Goal: Navigation & Orientation: Find specific page/section

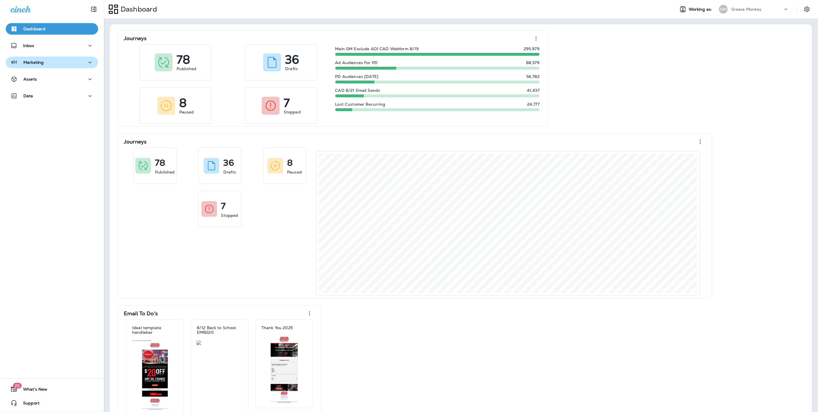
click at [48, 63] on div "Marketing" at bounding box center [51, 62] width 83 height 7
click at [568, 17] on div "Dashboard Working as: GM Grease Monkey" at bounding box center [461, 9] width 714 height 18
click at [40, 66] on div "Marketing" at bounding box center [26, 62] width 33 height 7
click at [36, 81] on p "Assets" at bounding box center [30, 79] width 14 height 5
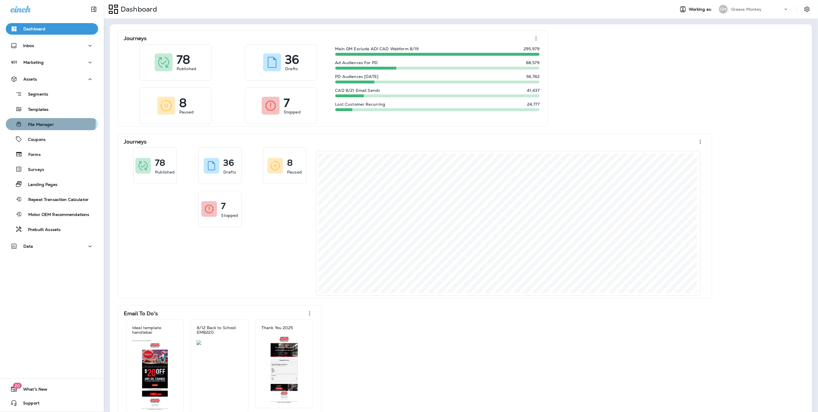
click at [50, 121] on div "File Manager" at bounding box center [31, 124] width 46 height 9
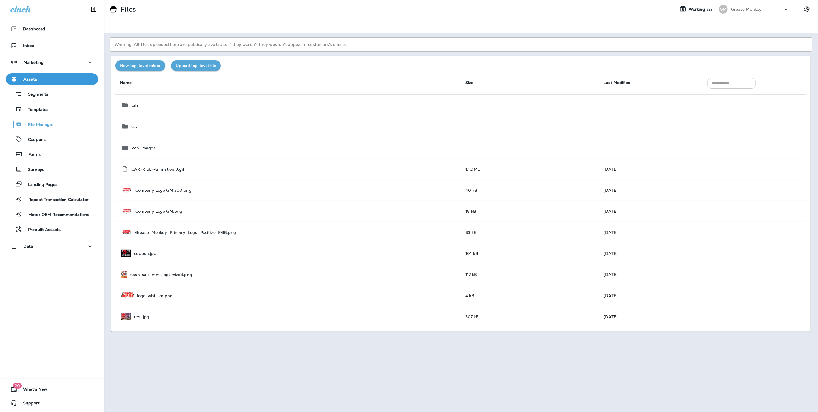
click at [727, 84] on input "text" at bounding box center [731, 83] width 48 height 11
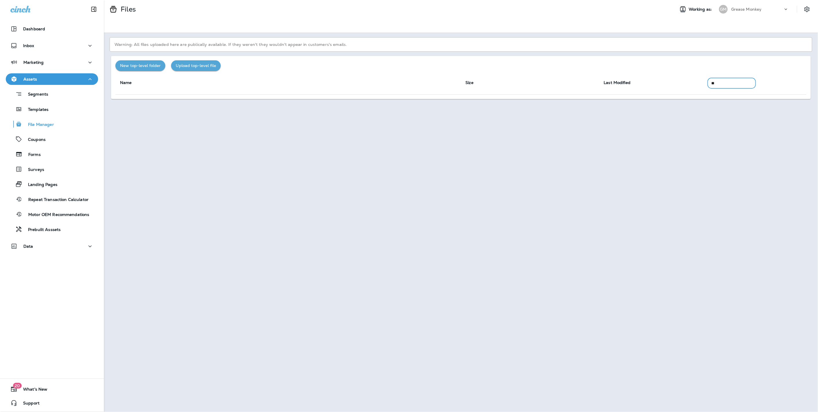
type input "*"
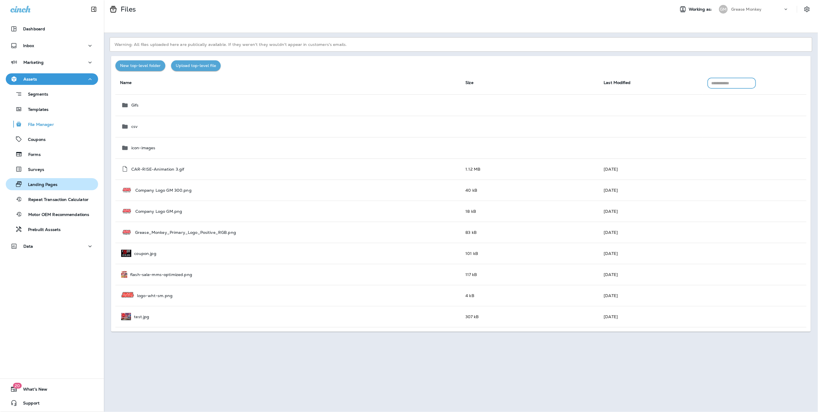
click at [39, 183] on p "Landing Pages" at bounding box center [39, 184] width 35 height 5
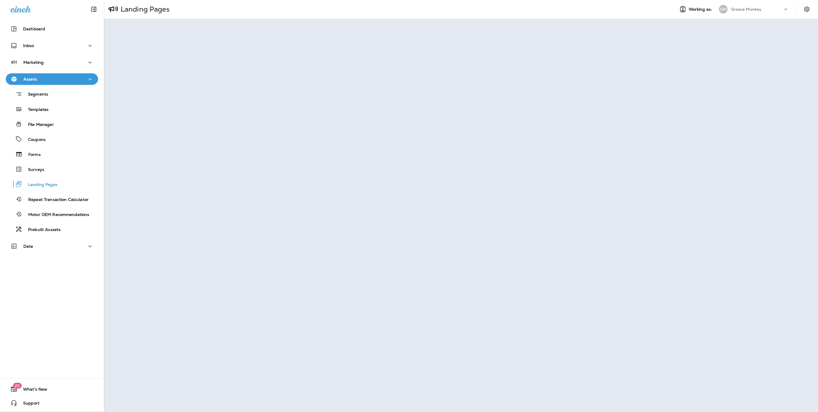
click at [732, 7] on p "Grease Monkey" at bounding box center [746, 9] width 31 height 5
type input "*****"
click at [747, 52] on p "Alder Automotive Services, LLC dba Grease Monkey Laramie" at bounding box center [758, 50] width 63 height 14
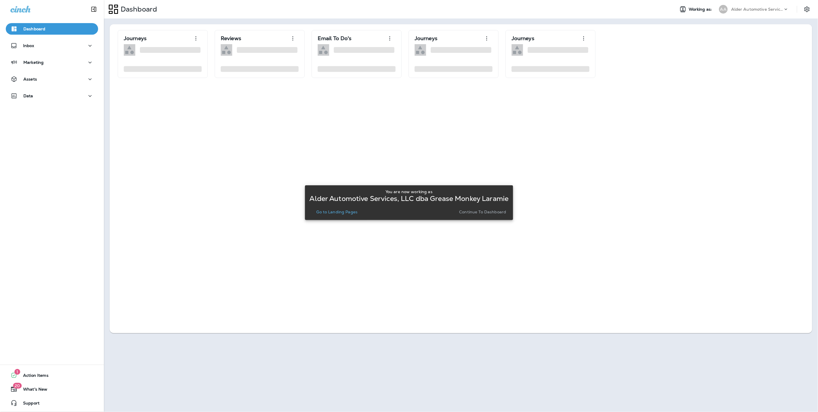
click at [490, 209] on p "Continue to Dashboard" at bounding box center [482, 211] width 47 height 5
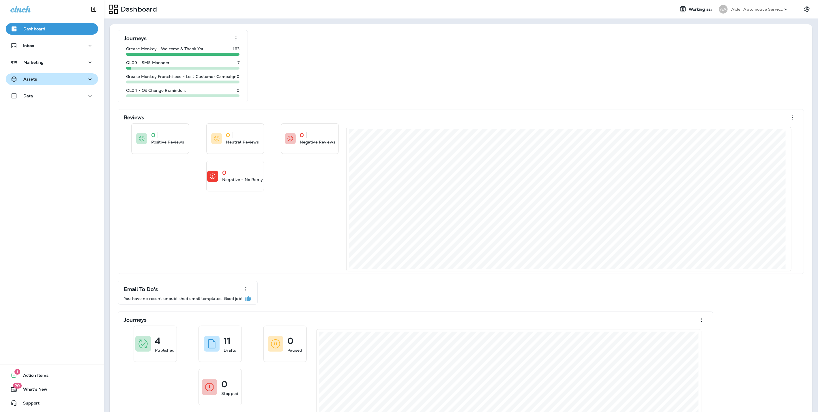
click at [48, 78] on div "Assets" at bounding box center [51, 79] width 83 height 7
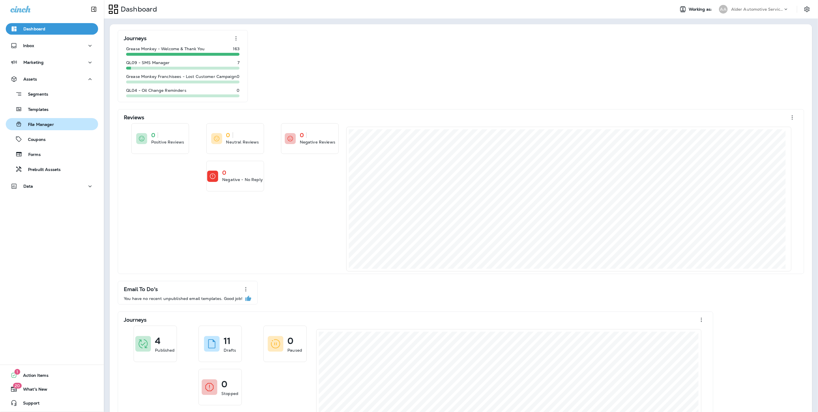
click at [46, 125] on p "File Manager" at bounding box center [38, 124] width 32 height 5
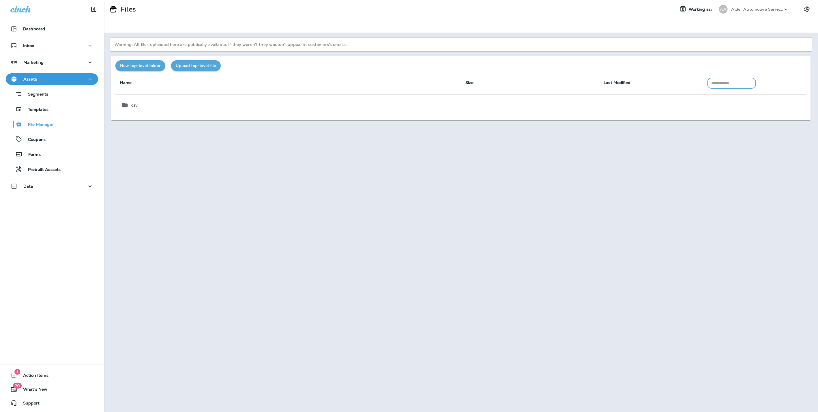
click at [741, 83] on input "text" at bounding box center [731, 83] width 48 height 11
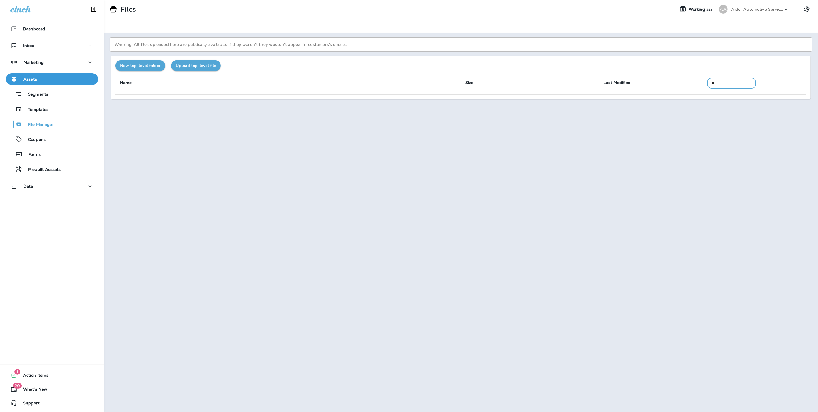
type input "*"
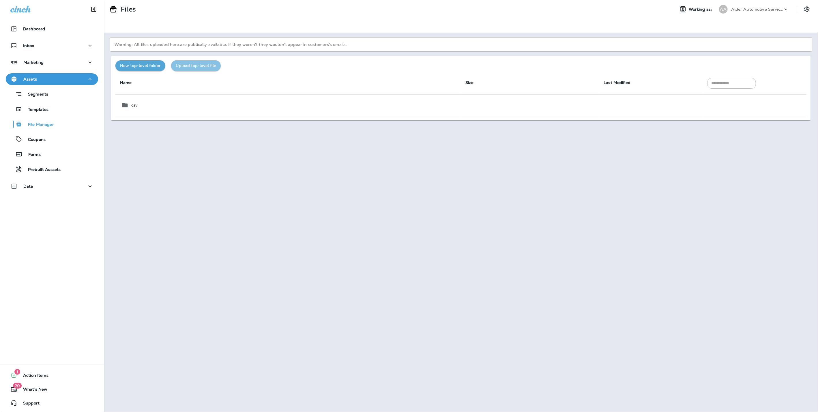
click at [184, 66] on button "Upload top-level file" at bounding box center [196, 65] width 50 height 11
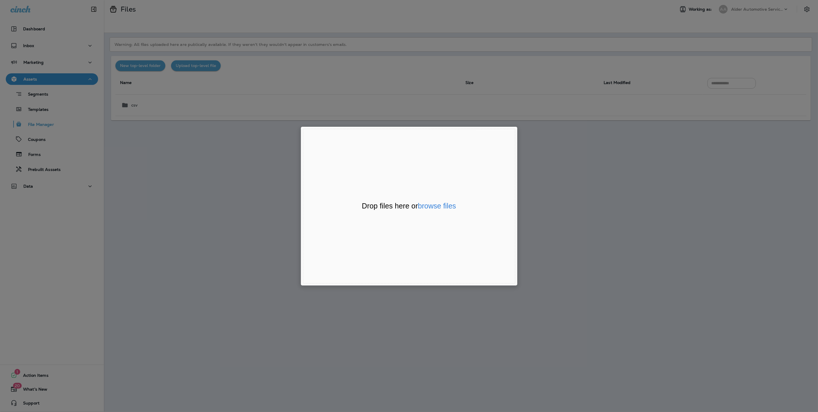
click at [158, 76] on div "File Uploader Window (Press escape to close)" at bounding box center [409, 206] width 818 height 412
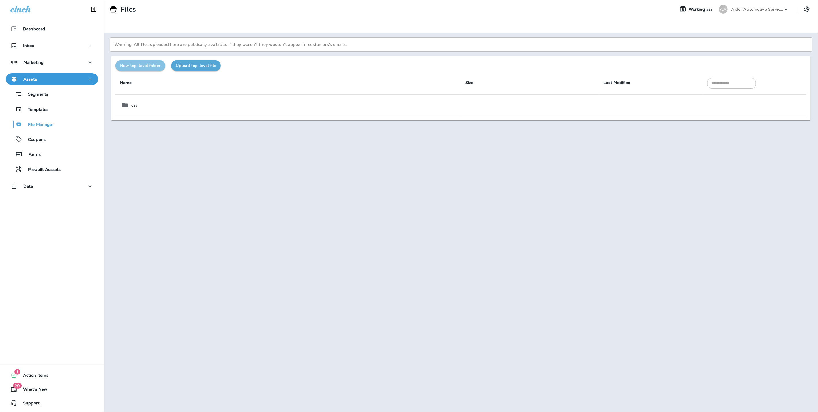
click at [147, 68] on button "New top-level folder" at bounding box center [140, 65] width 50 height 11
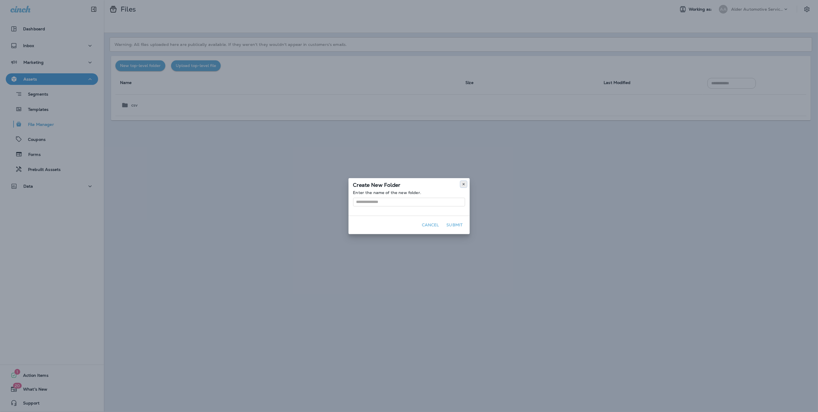
click at [461, 184] on button at bounding box center [463, 184] width 6 height 6
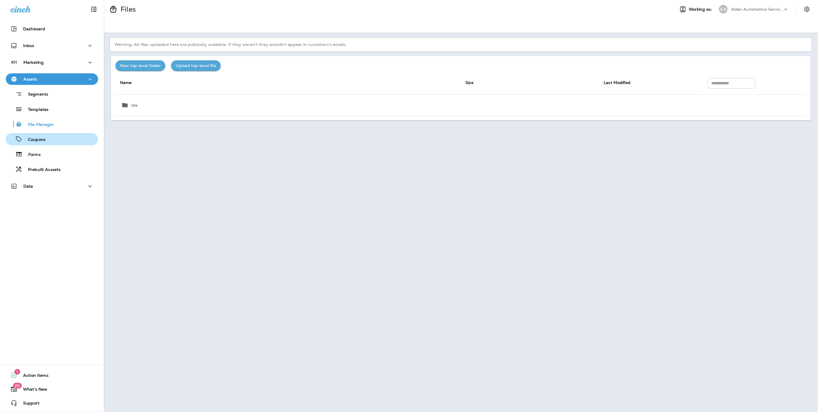
click at [33, 139] on p "Coupons" at bounding box center [33, 139] width 23 height 5
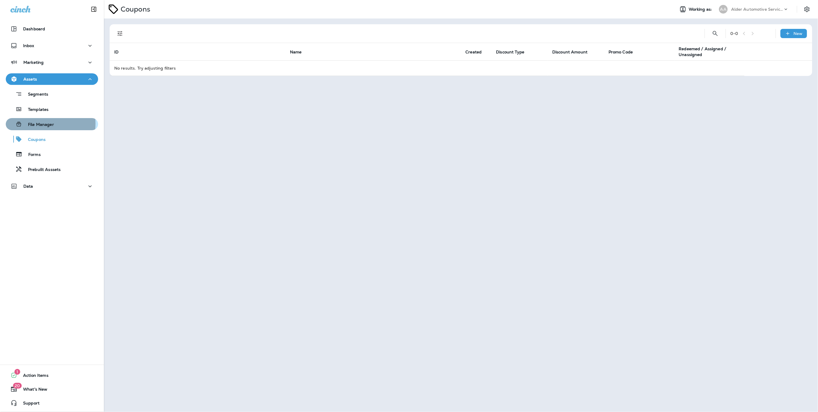
click at [37, 123] on p "File Manager" at bounding box center [38, 124] width 32 height 5
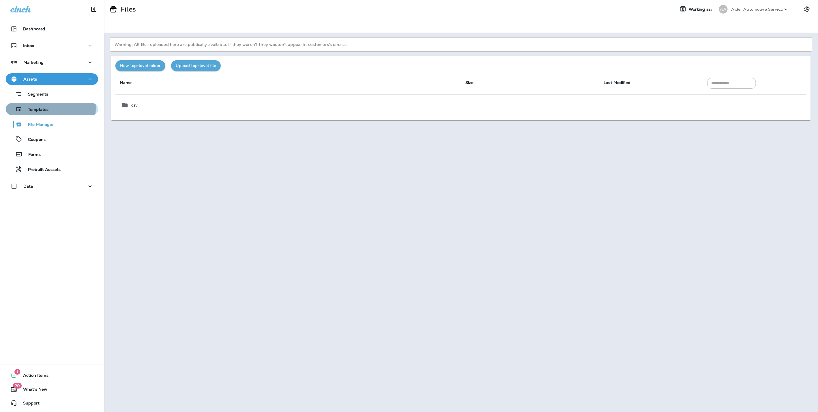
click at [40, 108] on p "Templates" at bounding box center [35, 109] width 26 height 5
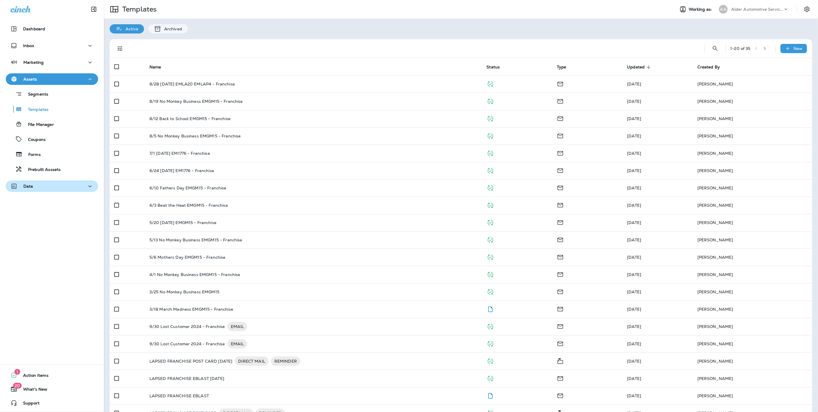
click at [38, 185] on div "Data" at bounding box center [51, 186] width 83 height 7
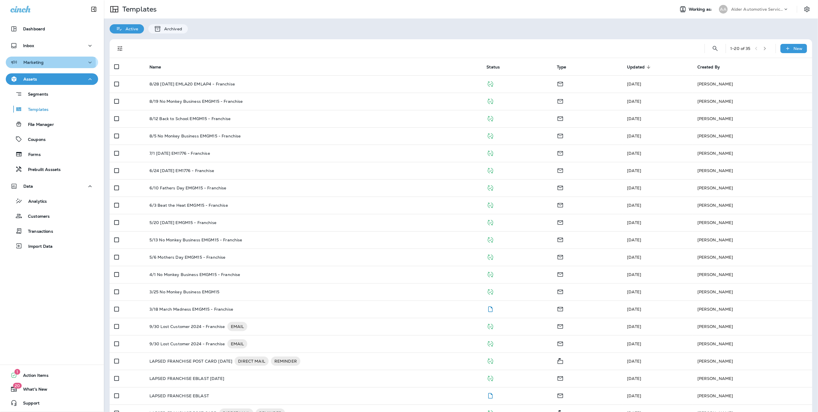
click at [42, 63] on p "Marketing" at bounding box center [33, 62] width 20 height 5
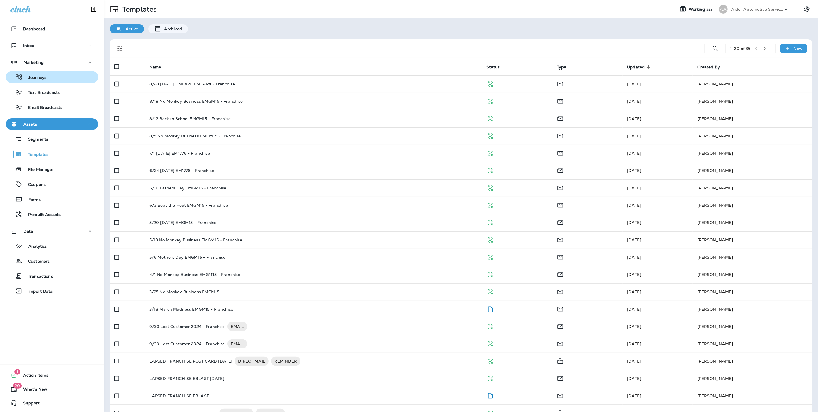
click at [32, 76] on p "Journeys" at bounding box center [34, 77] width 24 height 5
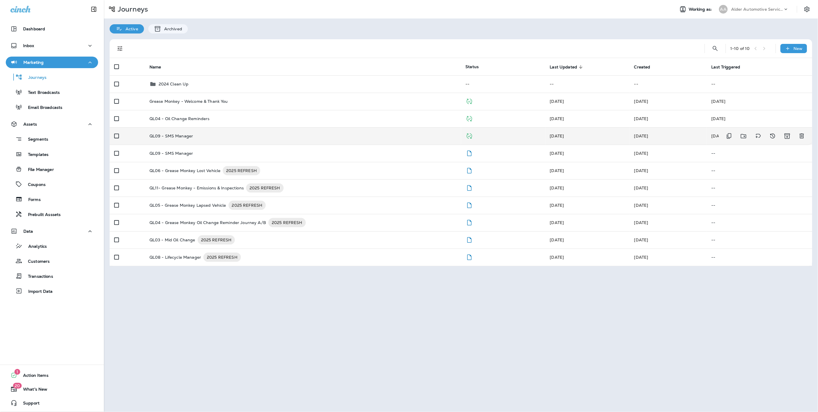
click at [201, 136] on div "QL09 - SMS Manager" at bounding box center [302, 136] width 307 height 5
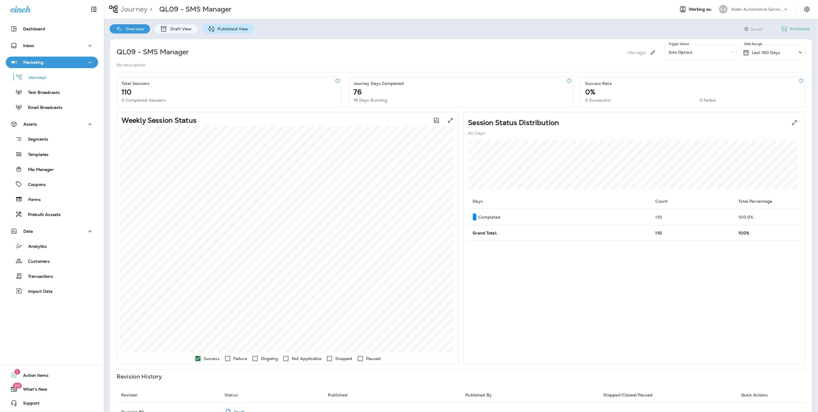
click at [211, 28] on icon at bounding box center [210, 28] width 5 height 5
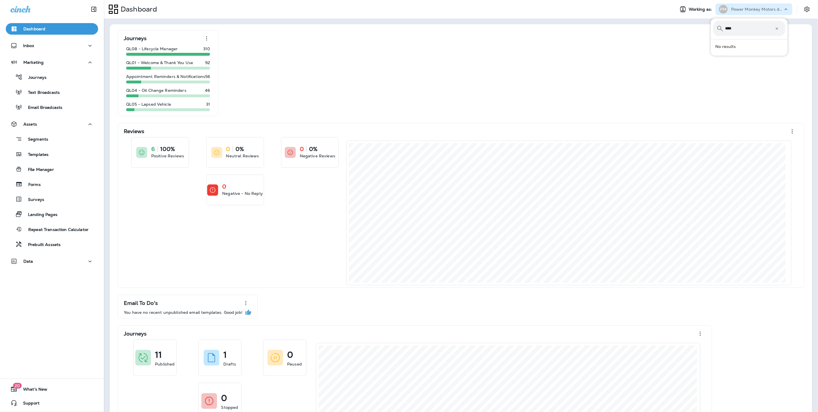
type input "***"
